Goal: Transaction & Acquisition: Purchase product/service

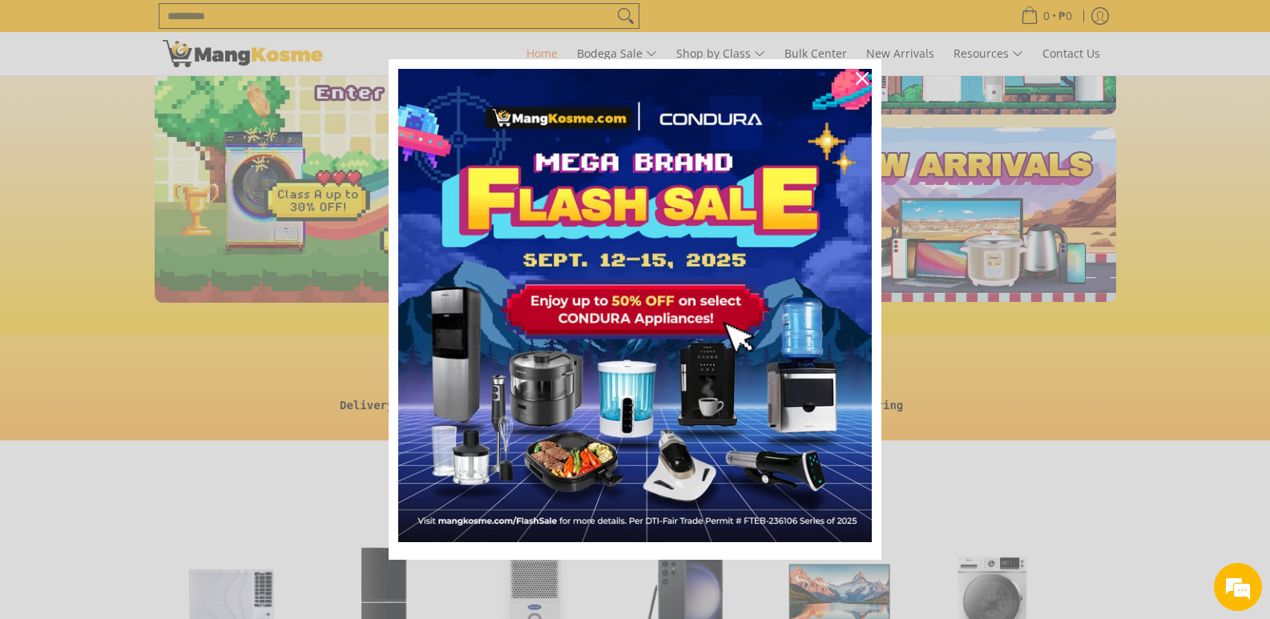
scroll to position [240, 0]
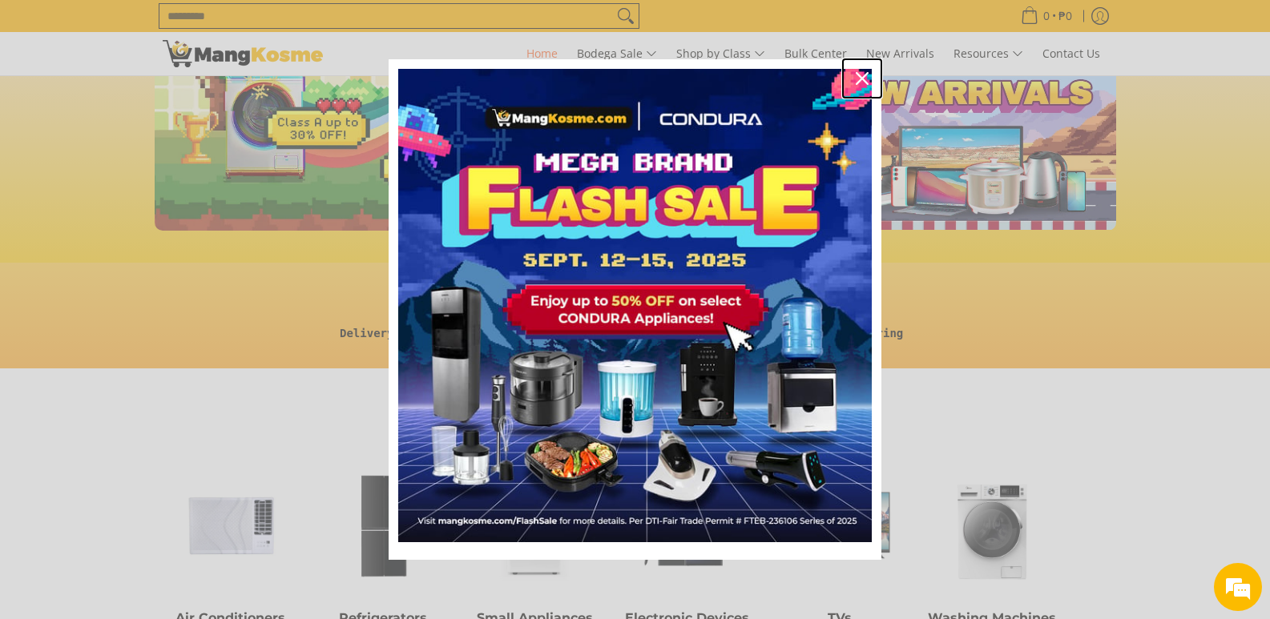
click at [868, 78] on div "Close" at bounding box center [862, 79] width 26 height 26
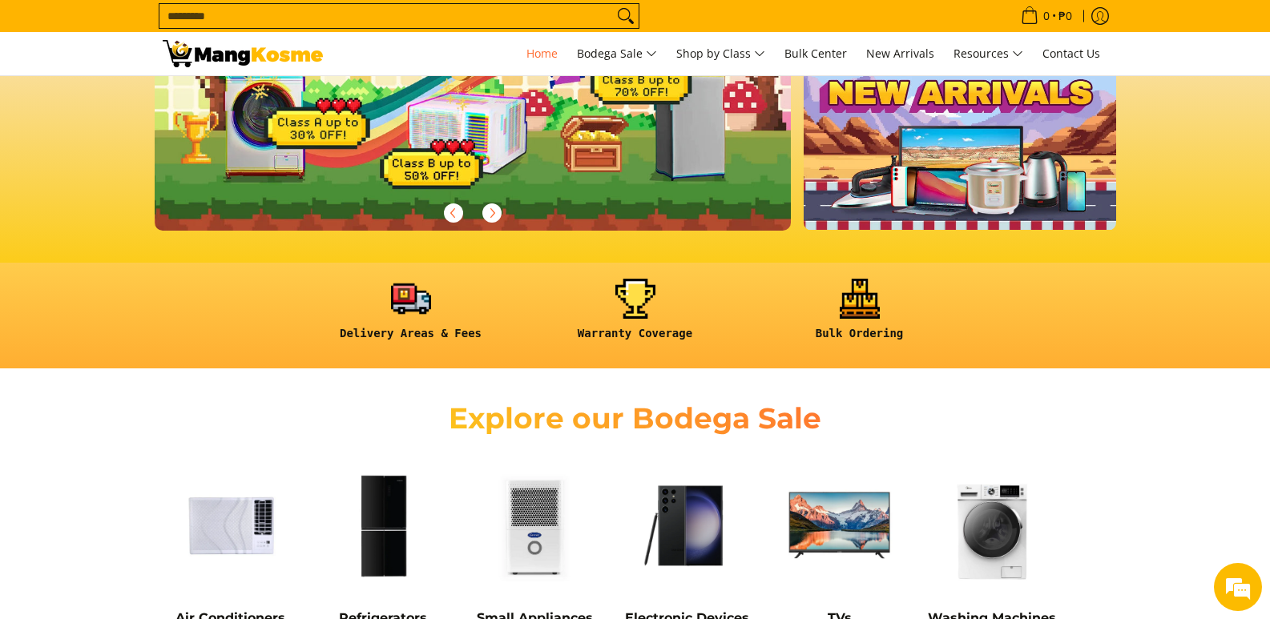
scroll to position [481, 0]
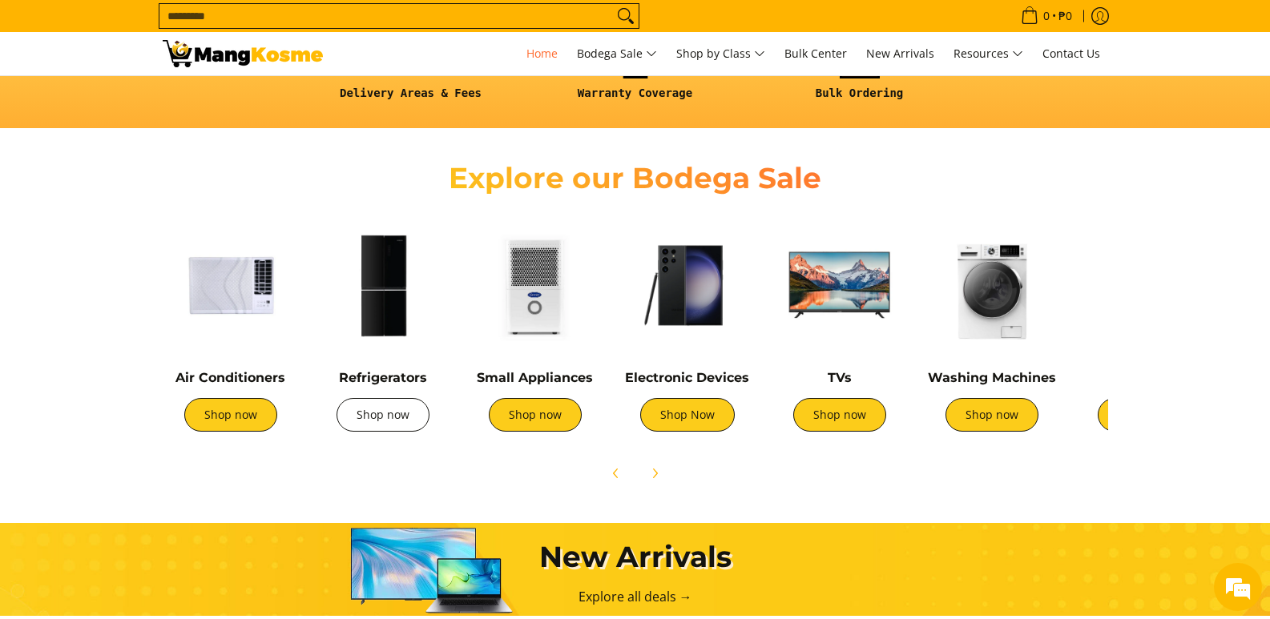
click at [389, 426] on link "Shop now" at bounding box center [382, 415] width 93 height 34
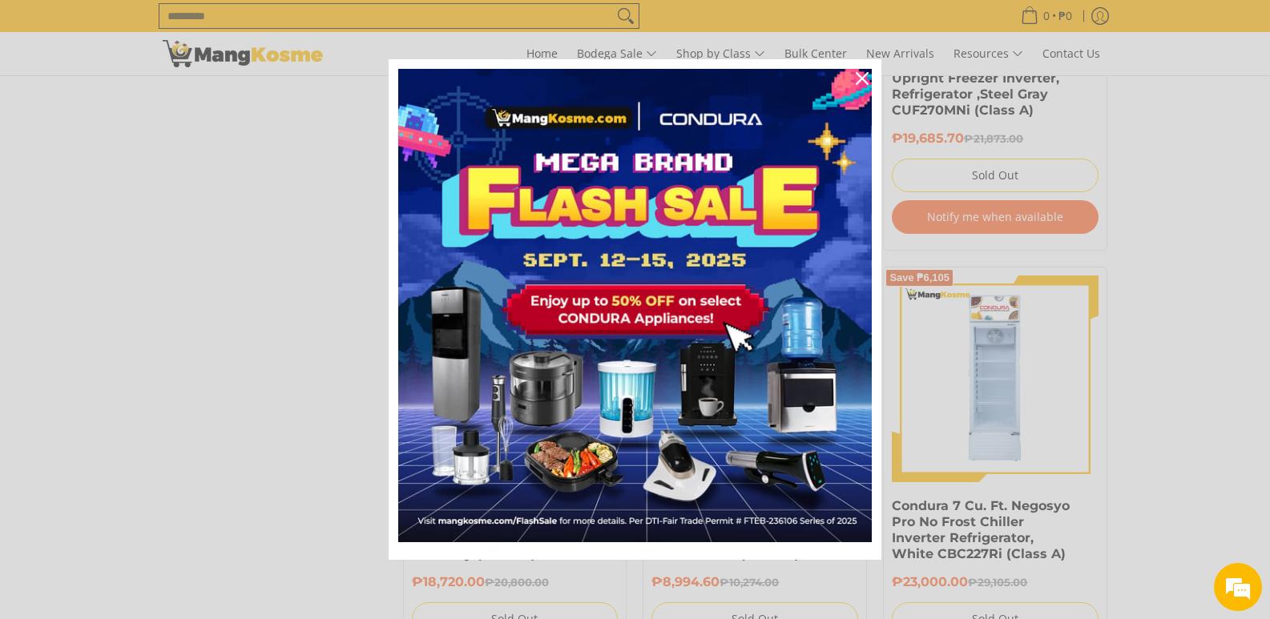
scroll to position [1362, 0]
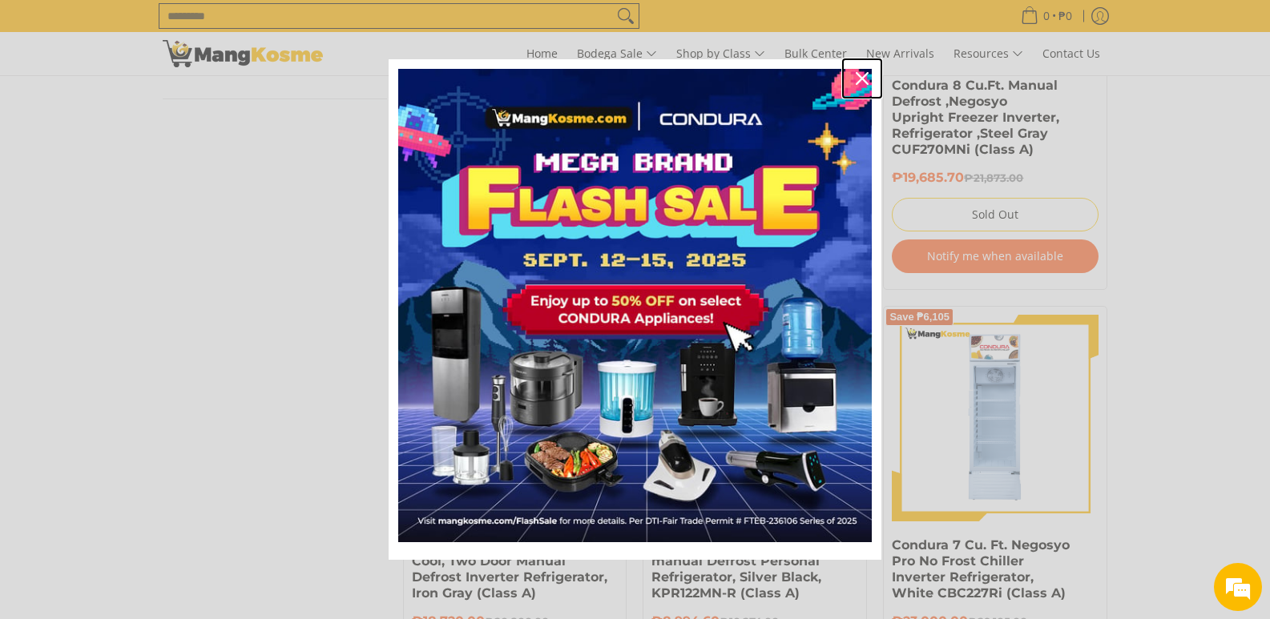
click at [863, 79] on icon "close icon" at bounding box center [862, 78] width 13 height 13
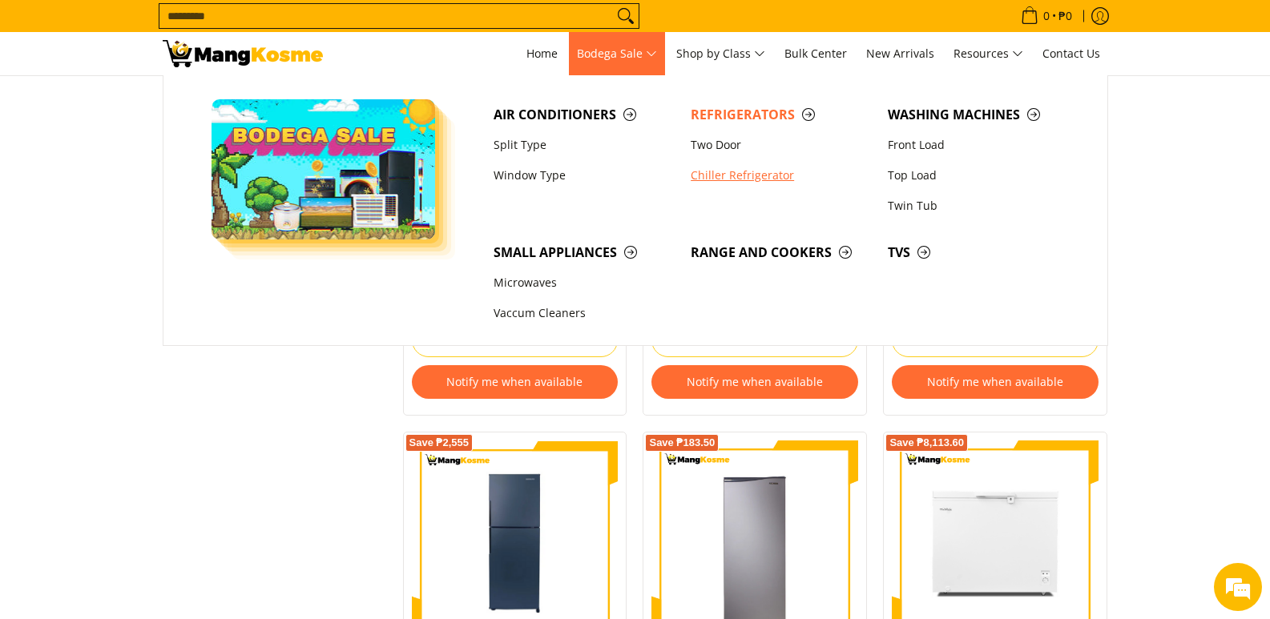
scroll to position [2563, 0]
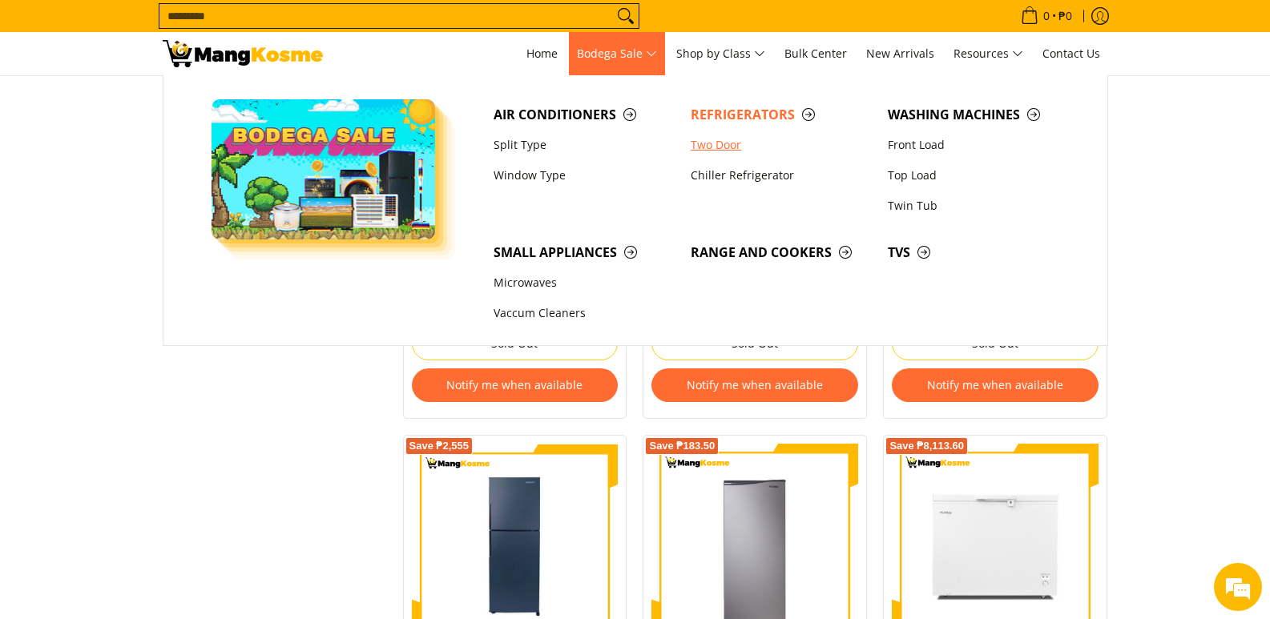
click at [724, 144] on link "Two Door" at bounding box center [781, 145] width 197 height 30
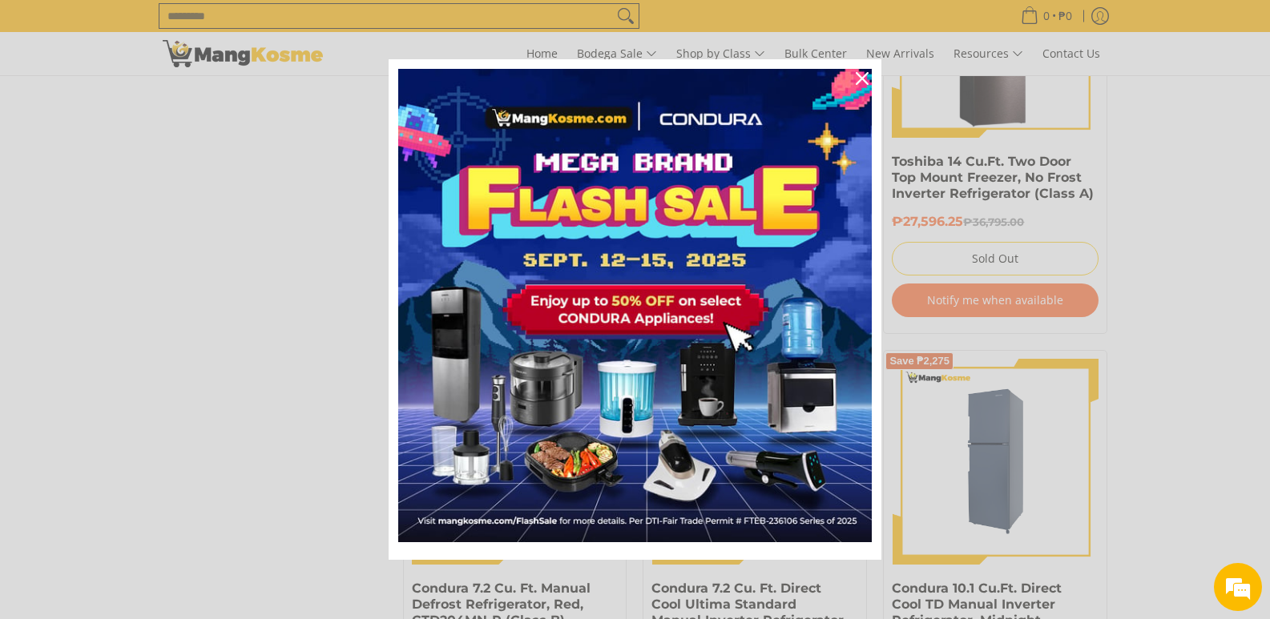
scroll to position [2563, 0]
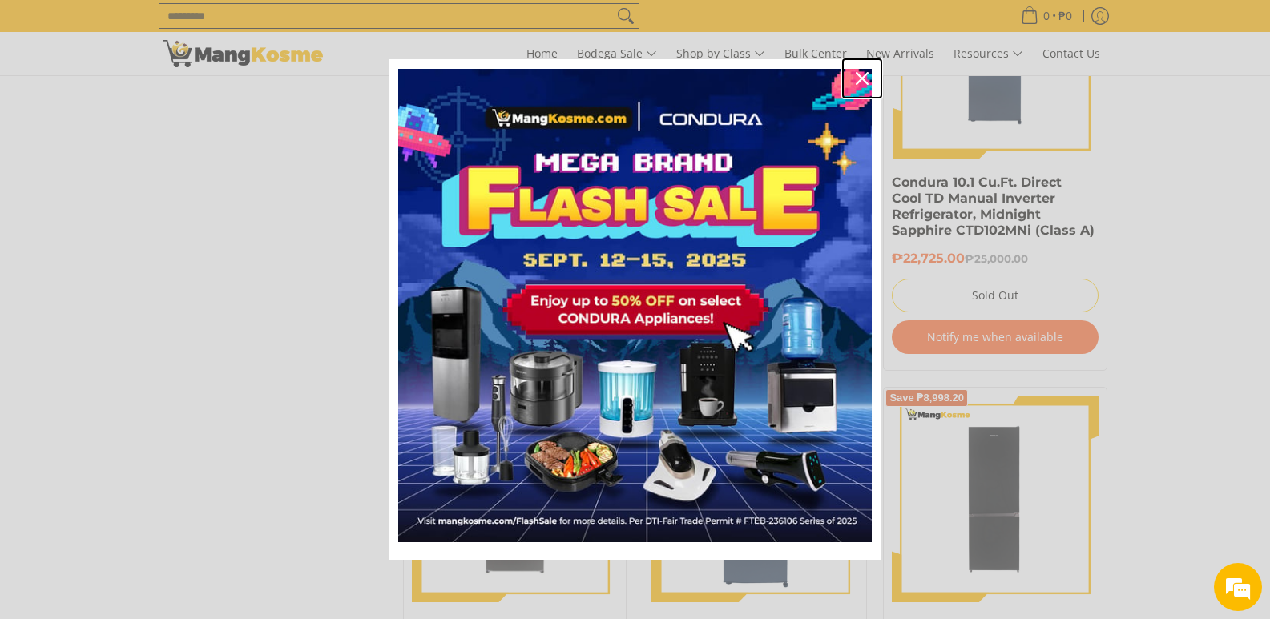
click at [859, 76] on icon "close icon" at bounding box center [862, 78] width 13 height 13
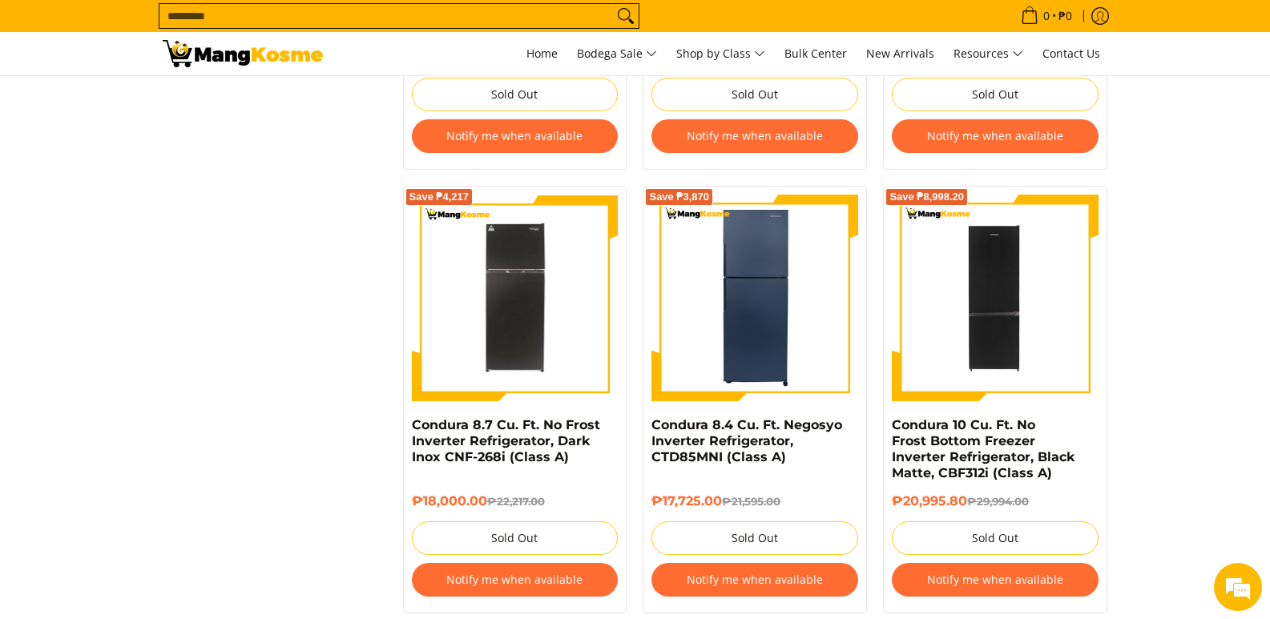
scroll to position [2804, 0]
